Goal: Communication & Community: Answer question/provide support

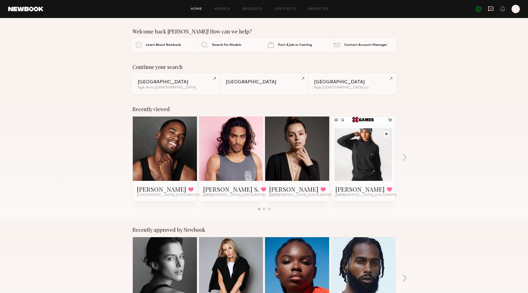
click at [491, 11] on icon at bounding box center [491, 9] width 6 height 6
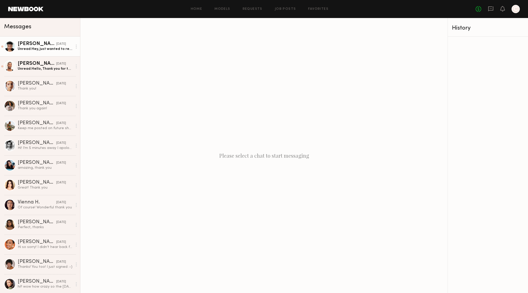
click at [52, 50] on div "Unread: Hey, just wanted to reach out to see if you may need any models for upc…" at bounding box center [45, 48] width 55 height 5
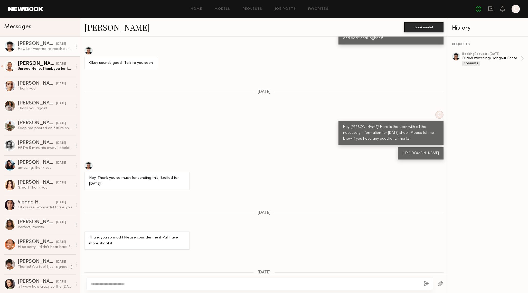
scroll to position [216, 0]
click at [403, 151] on div "[URL][DOMAIN_NAME]" at bounding box center [421, 154] width 36 height 6
click at [297, 151] on div "[URL][DOMAIN_NAME]" at bounding box center [263, 153] width 367 height 12
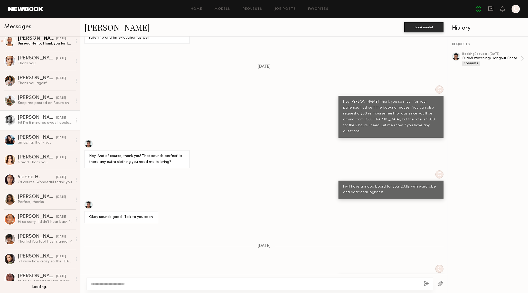
scroll to position [27, 0]
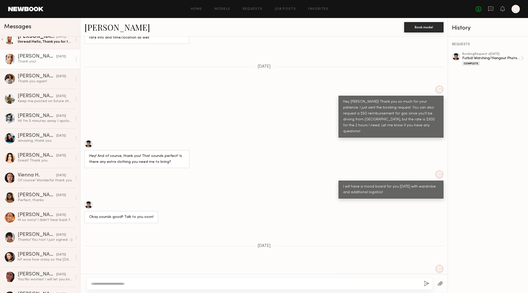
click at [44, 62] on div "Thank you!" at bounding box center [45, 61] width 55 height 5
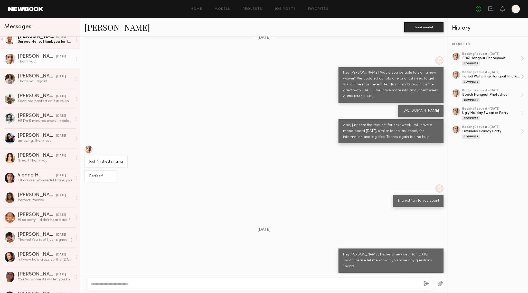
scroll to position [377, 0]
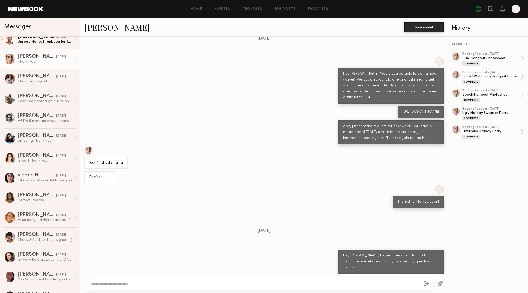
click at [403, 115] on div "[URL][DOMAIN_NAME]" at bounding box center [421, 112] width 36 height 6
copy div "[URL][DOMAIN_NAME]"
